Goal: Task Accomplishment & Management: Manage account settings

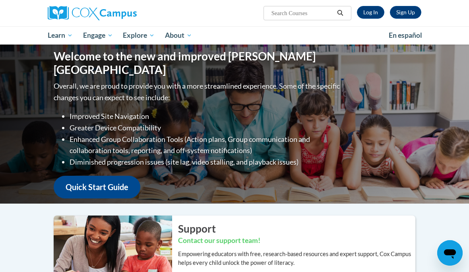
click at [375, 12] on link "Log In" at bounding box center [370, 12] width 27 height 13
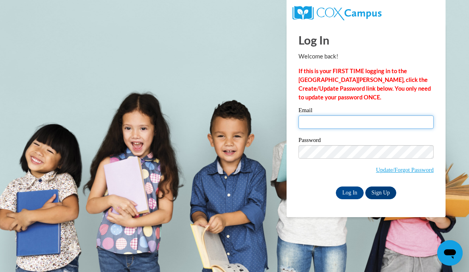
click at [373, 123] on input "Email" at bounding box center [366, 122] width 135 height 14
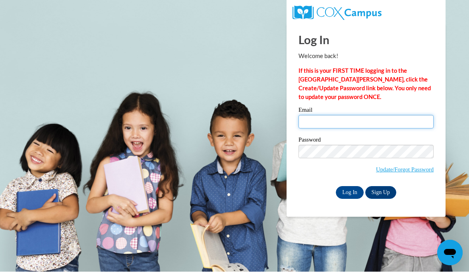
type input "tpopeoulds@gmail.com"
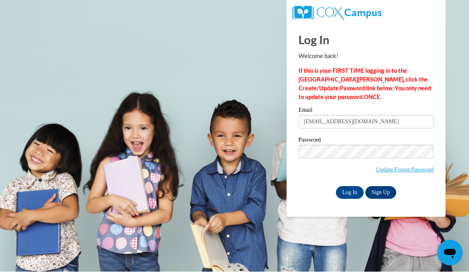
click at [346, 191] on input "Log In" at bounding box center [350, 193] width 28 height 13
click at [354, 190] on input "Log In" at bounding box center [350, 193] width 28 height 13
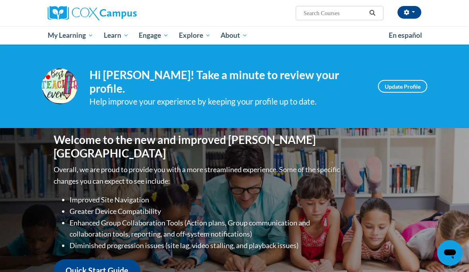
click at [0, 0] on span "My Course Progress" at bounding box center [0, 0] width 0 height 0
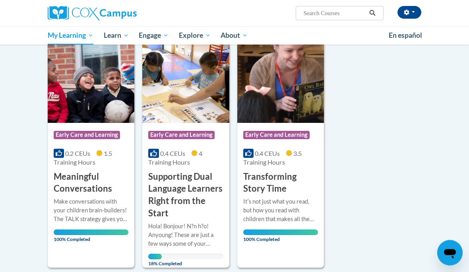
scroll to position [368, 0]
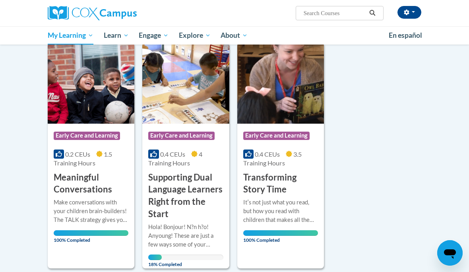
click at [193, 101] on img at bounding box center [185, 83] width 87 height 81
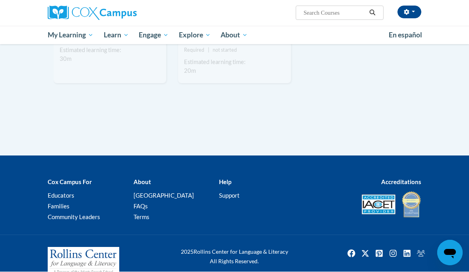
scroll to position [939, 0]
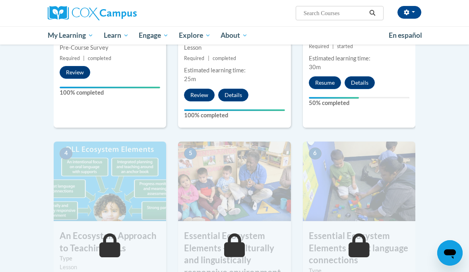
scroll to position [313, 0]
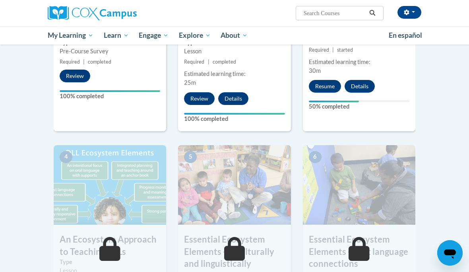
click at [327, 85] on button "Resume" at bounding box center [325, 86] width 32 height 13
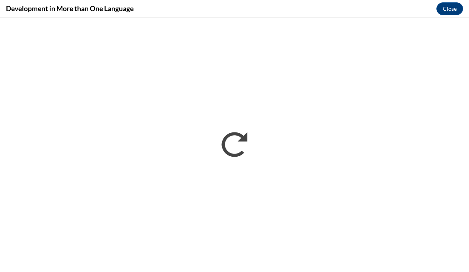
scroll to position [0, 0]
